Goal: Task Accomplishment & Management: Manage account settings

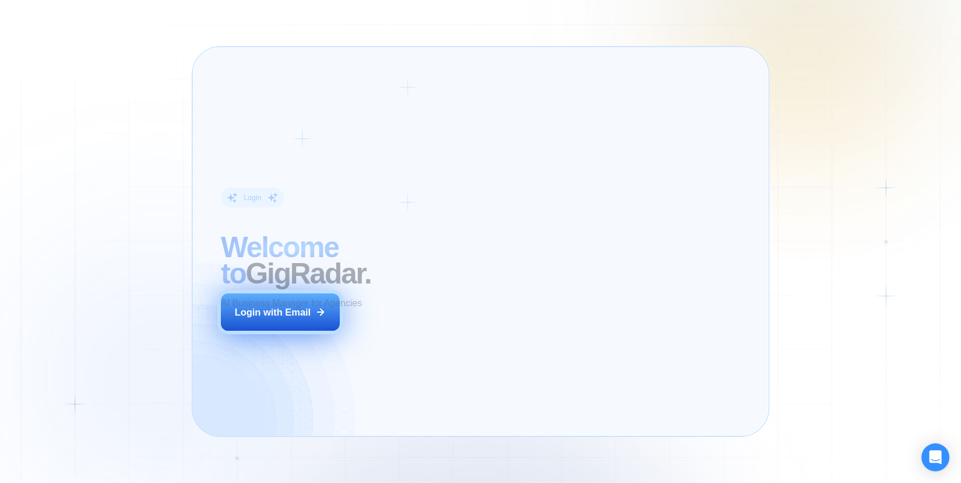
click at [403, 321] on div "Login ‍ Welcome to GigRadar. AI Business Manager for Agencies Login with Email" at bounding box center [329, 241] width 247 height 360
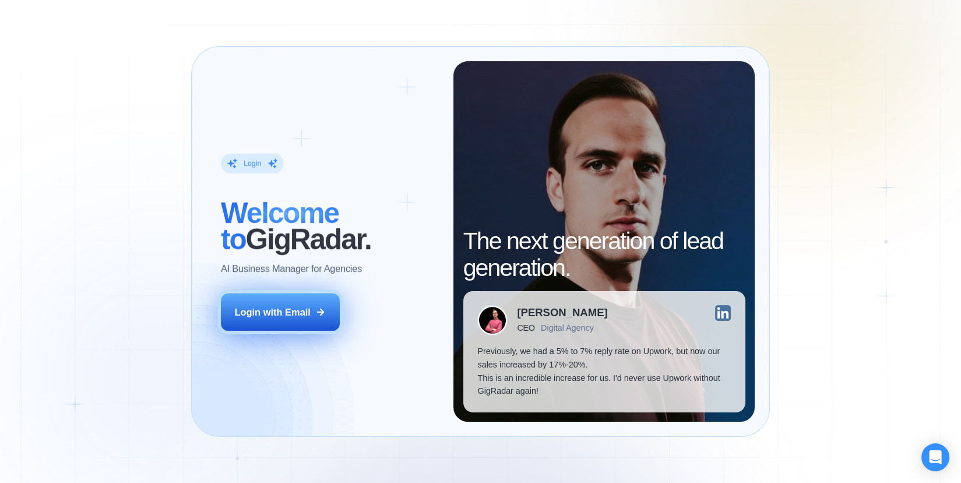
click at [277, 315] on div "Login with Email" at bounding box center [272, 311] width 76 height 13
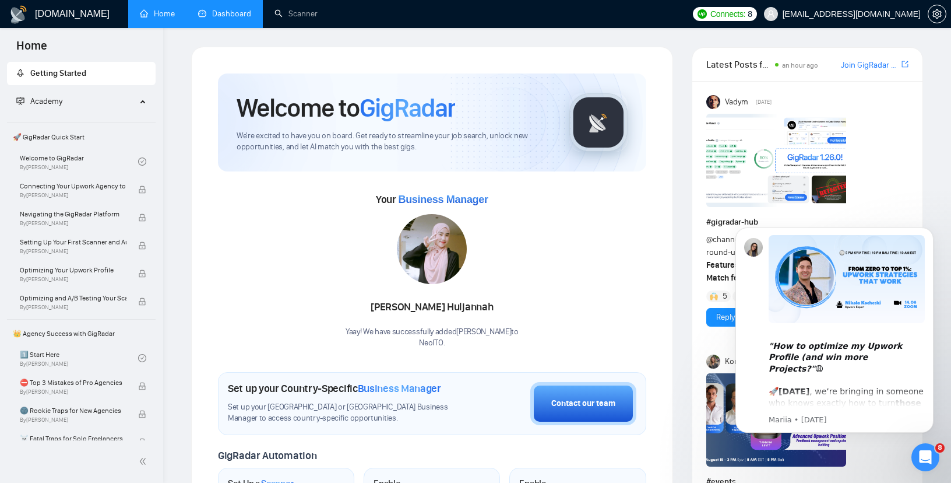
click at [228, 17] on link "Dashboard" at bounding box center [224, 14] width 53 height 10
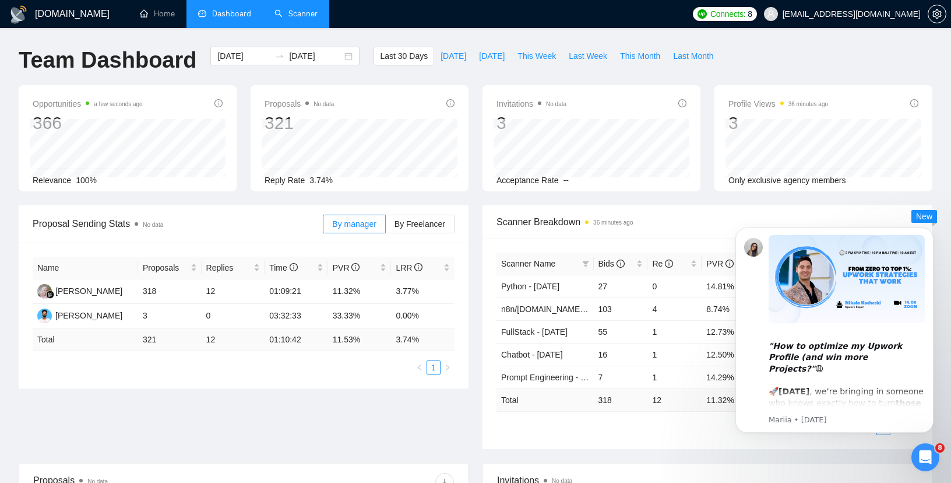
click at [302, 17] on link "Scanner" at bounding box center [296, 14] width 43 height 10
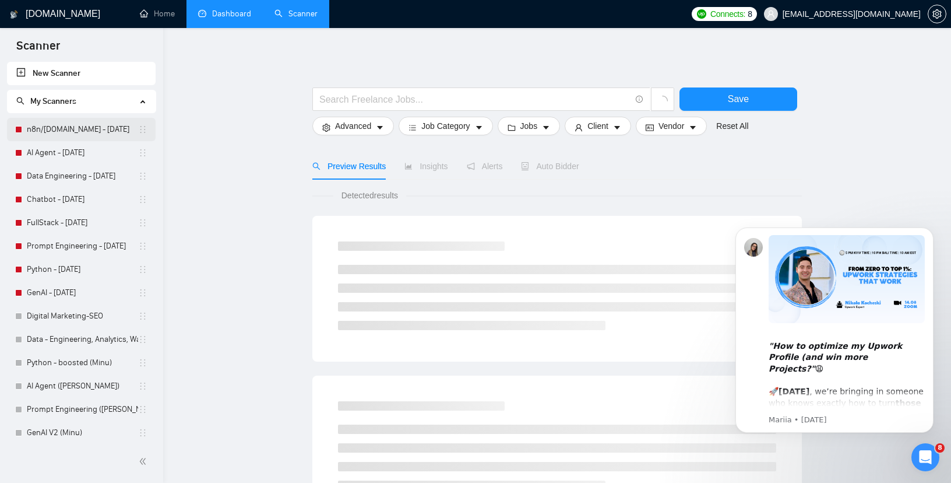
click at [86, 133] on link "n8n/[DOMAIN_NAME] - [DATE]" at bounding box center [82, 129] width 111 height 23
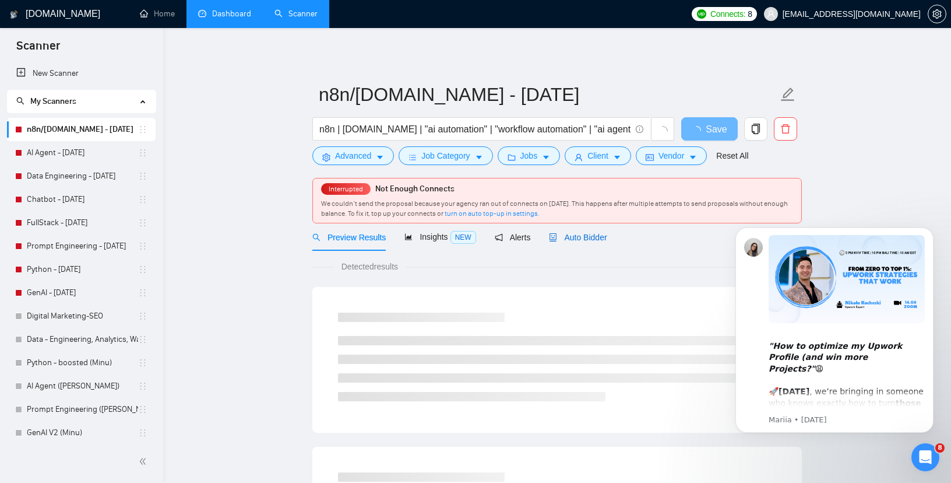
click at [587, 237] on span "Auto Bidder" at bounding box center [578, 237] width 58 height 9
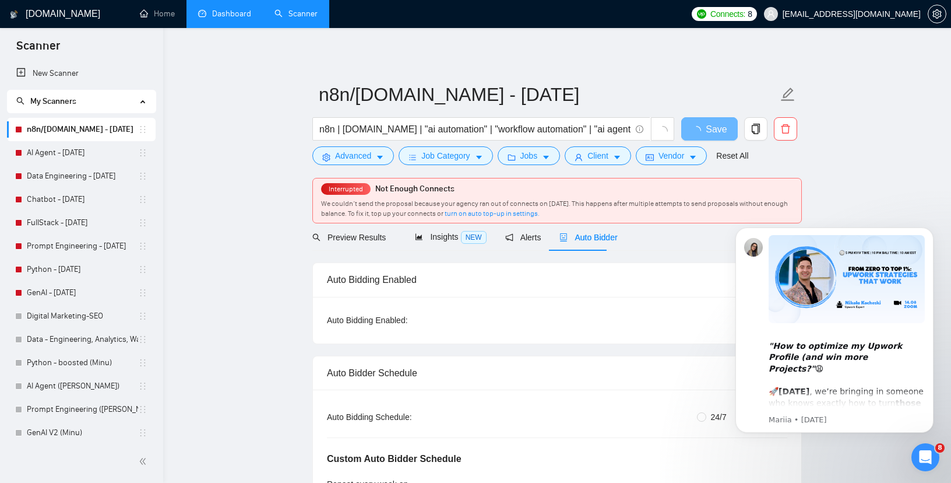
radio input "false"
radio input "true"
checkbox input "true"
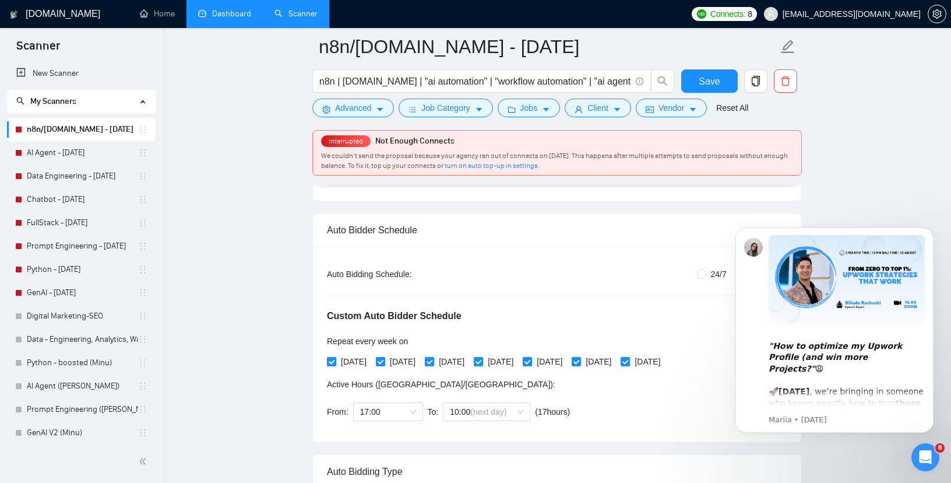
scroll to position [139, 0]
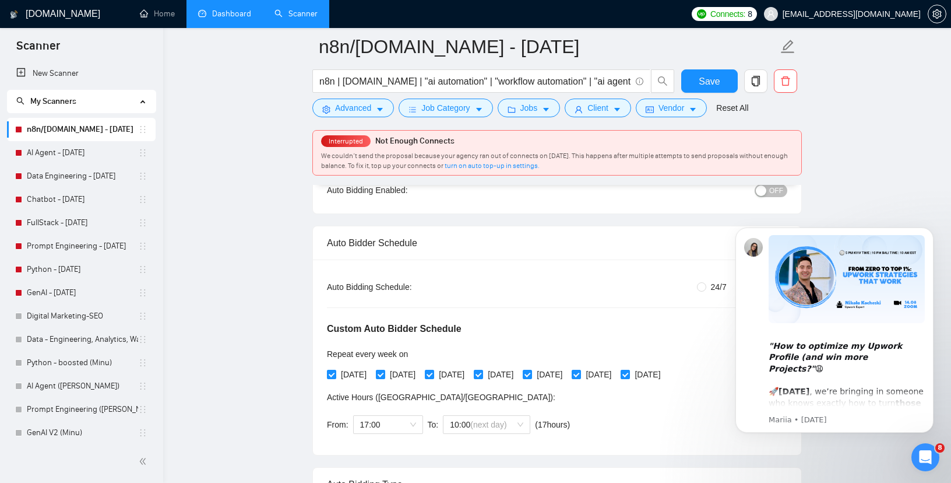
click at [775, 185] on span "OFF" at bounding box center [776, 190] width 14 height 13
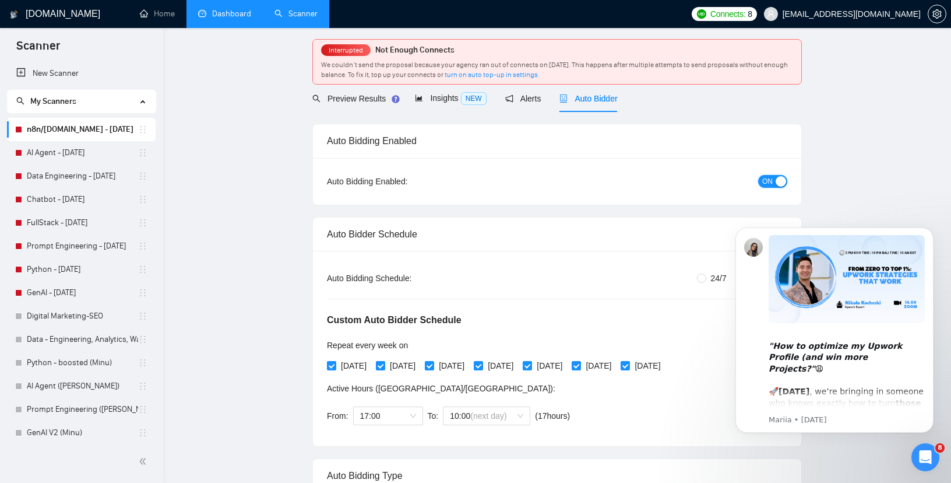
scroll to position [0, 0]
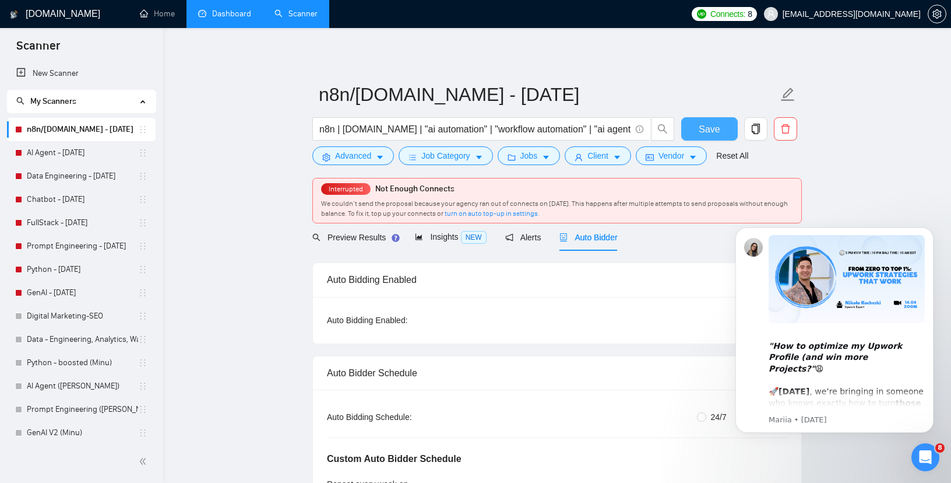
click at [715, 136] on button "Save" at bounding box center [709, 128] width 57 height 23
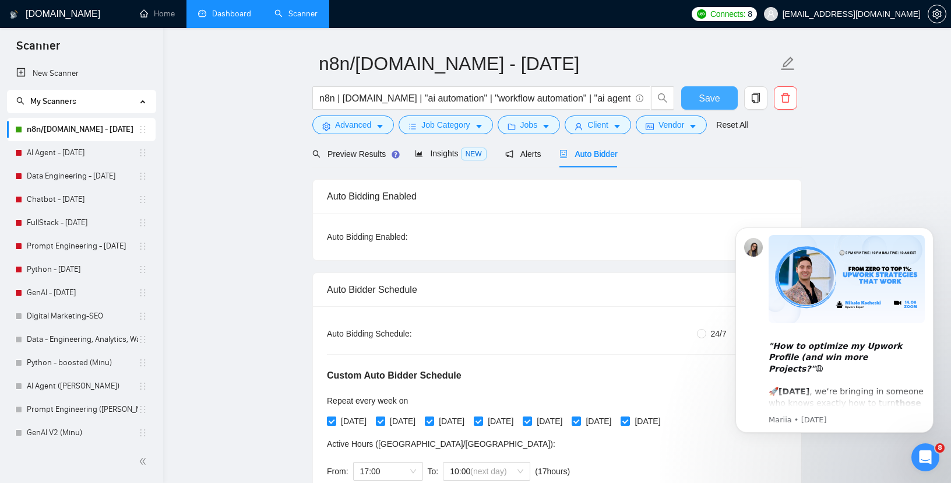
scroll to position [33, 0]
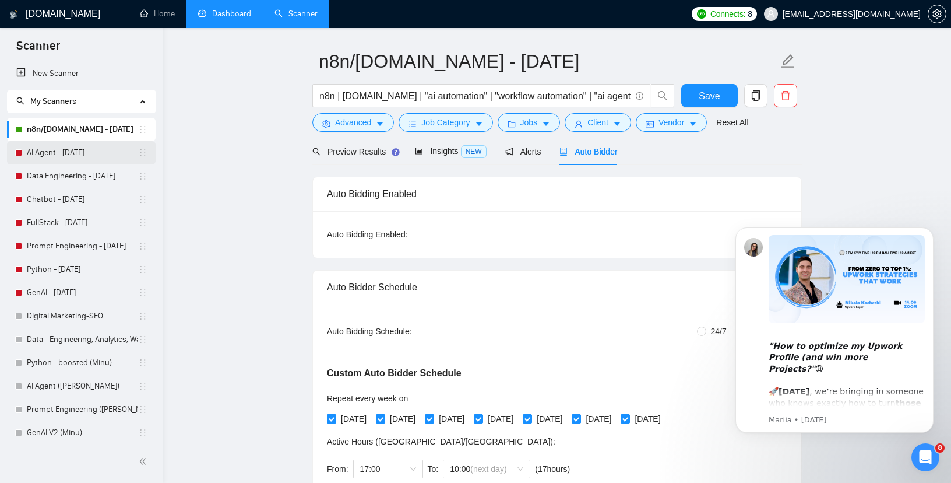
click at [56, 154] on link "AI Agent - [DATE]" at bounding box center [82, 152] width 111 height 23
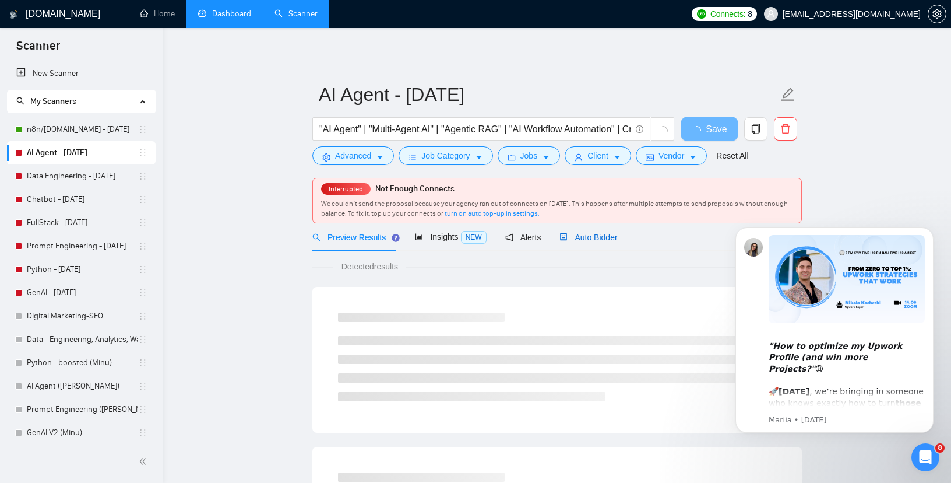
click at [572, 231] on div "Auto Bidder" at bounding box center [589, 237] width 58 height 13
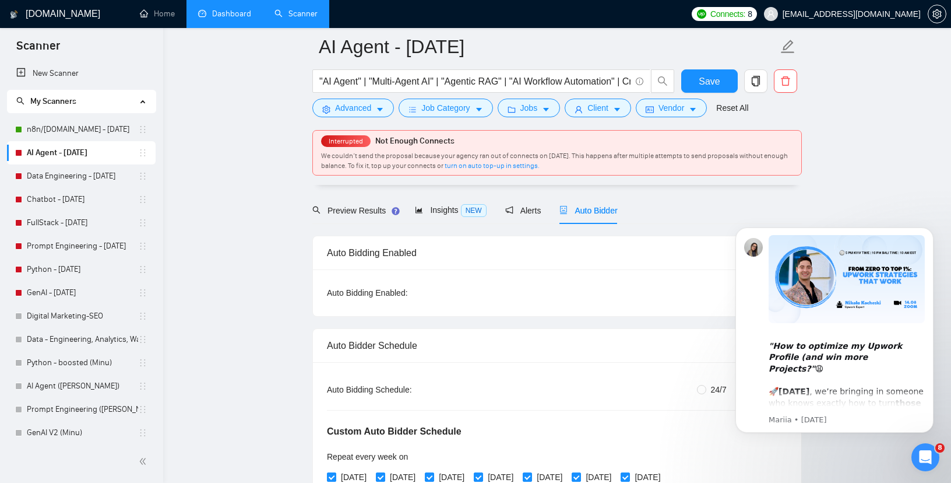
scroll to position [62, 0]
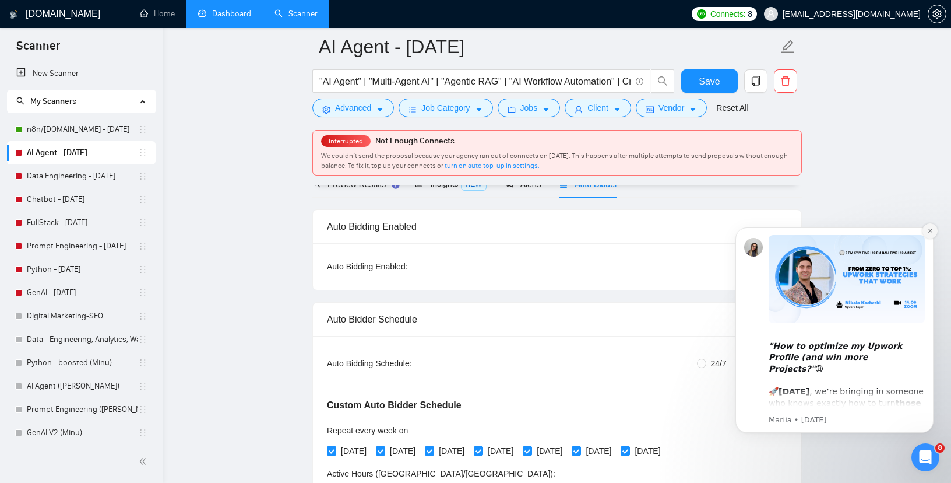
click at [933, 225] on button "Dismiss notification" at bounding box center [930, 230] width 15 height 15
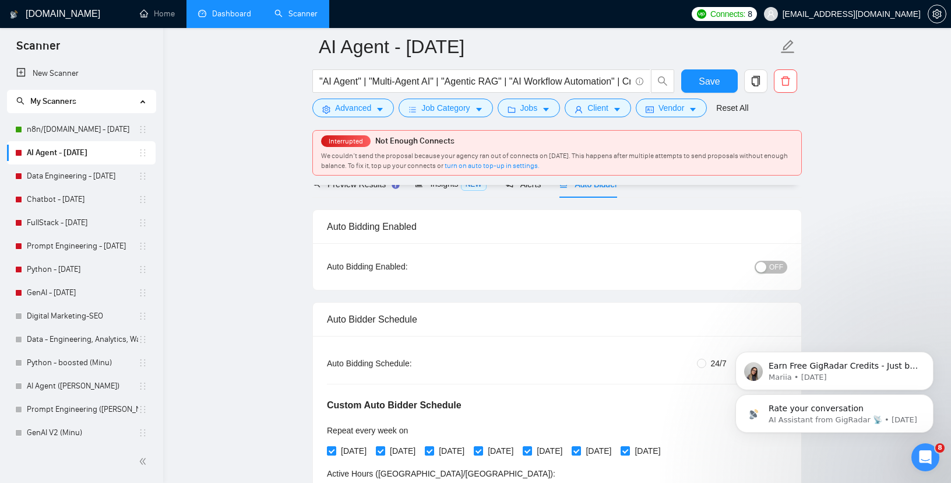
click at [771, 262] on span "OFF" at bounding box center [776, 267] width 14 height 13
click at [701, 86] on span "Save" at bounding box center [709, 81] width 21 height 15
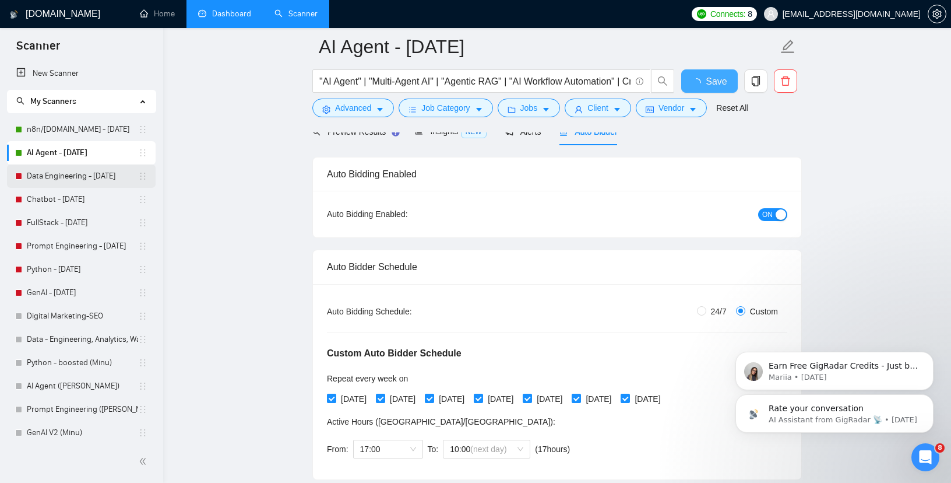
checkbox input "true"
click at [81, 178] on link "Data Engineering - [DATE]" at bounding box center [82, 175] width 111 height 23
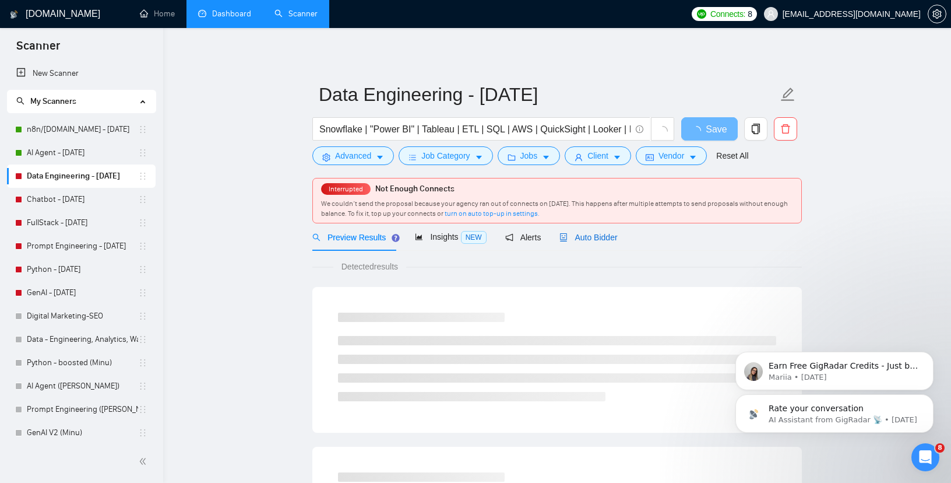
click at [593, 237] on span "Auto Bidder" at bounding box center [589, 237] width 58 height 9
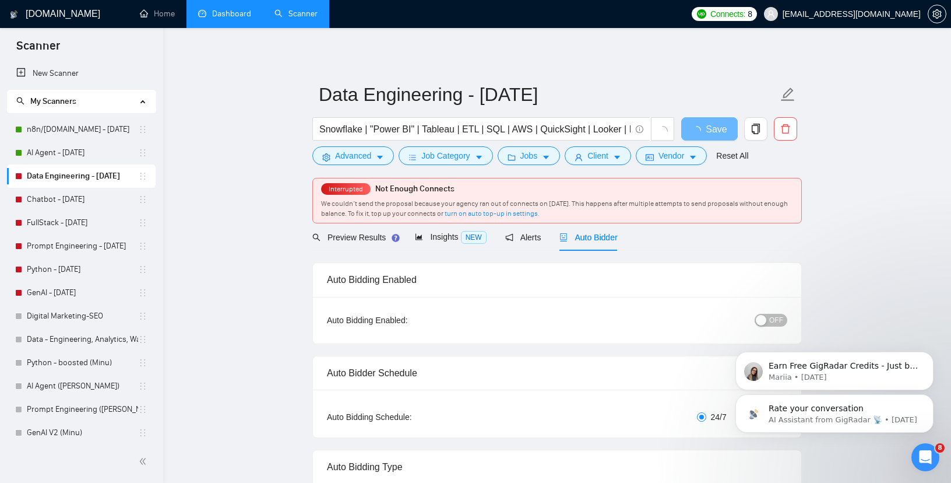
radio input "false"
radio input "true"
checkbox input "true"
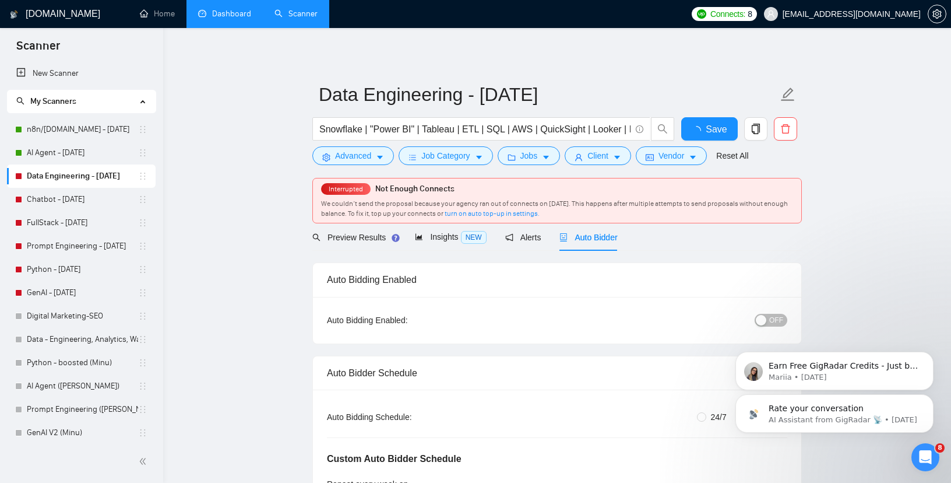
click at [761, 314] on div "Rate your conversation AI Assistant from GigRadar 📡 • [DATE] Earn Free GigRadar…" at bounding box center [834, 360] width 214 height 146
click at [757, 316] on div "Rate your conversation AI Assistant from GigRadar 📡 • [DATE] Earn Free GigRadar…" at bounding box center [834, 360] width 214 height 146
click at [768, 321] on button "OFF" at bounding box center [771, 320] width 33 height 13
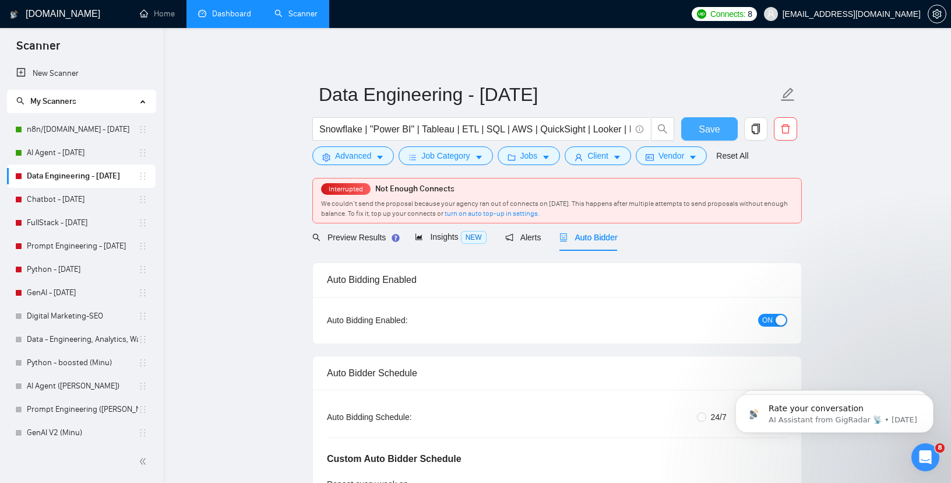
click at [698, 128] on button "Save" at bounding box center [709, 128] width 57 height 23
